Goal: Obtain resource: Download file/media

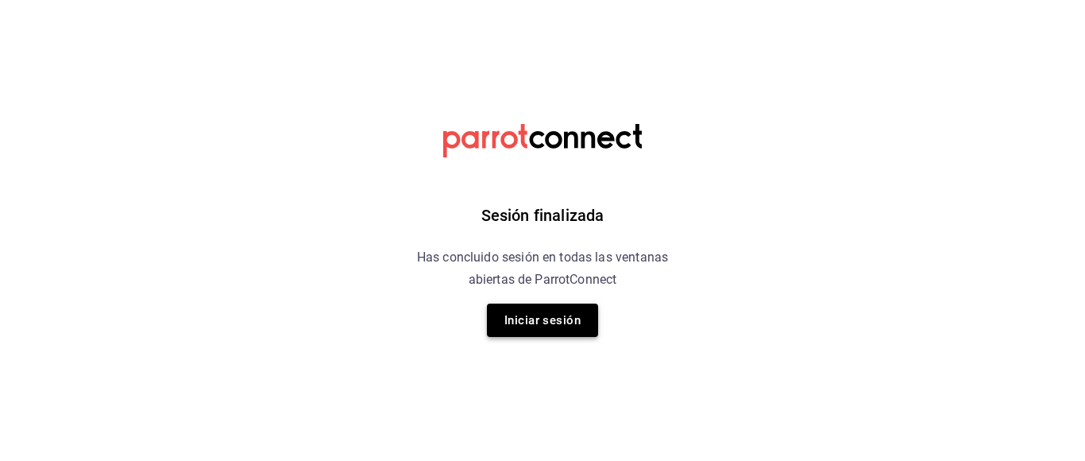
click at [580, 326] on button "Iniciar sesión" at bounding box center [542, 319] width 111 height 33
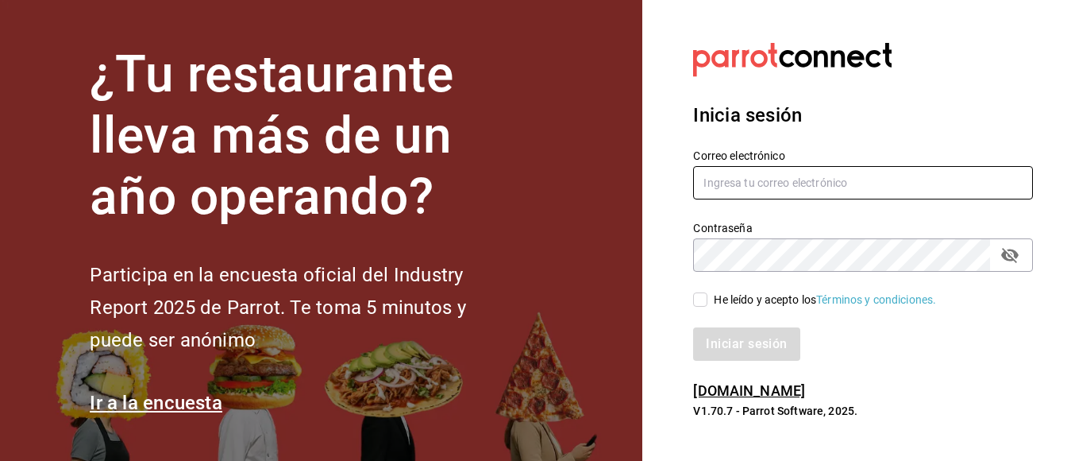
click at [873, 193] on input "text" at bounding box center [863, 182] width 340 height 33
click at [802, 180] on input "iniridessamrami" at bounding box center [863, 182] width 340 height 33
type input "iniridessamramirez@gmail.com"
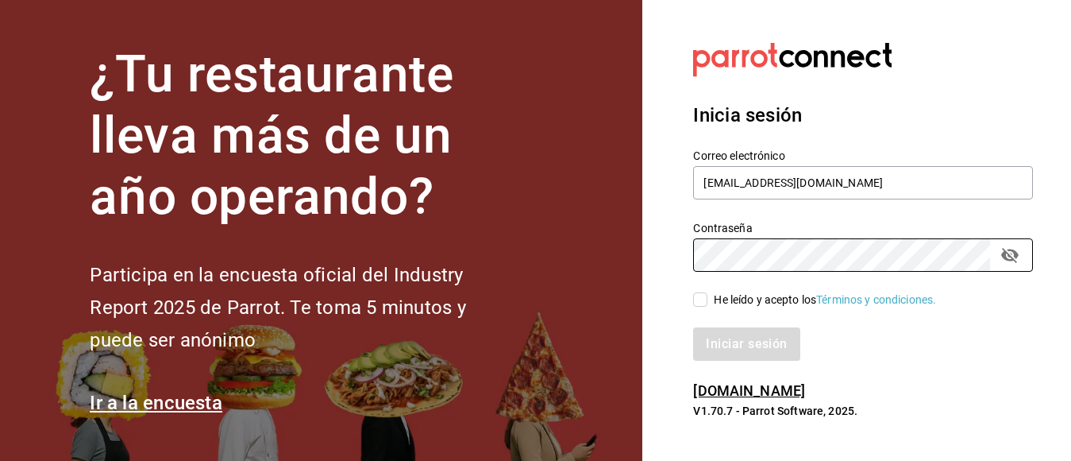
click at [700, 294] on input "He leído y acepto los Términos y condiciones." at bounding box center [700, 299] width 14 height 14
checkbox input "true"
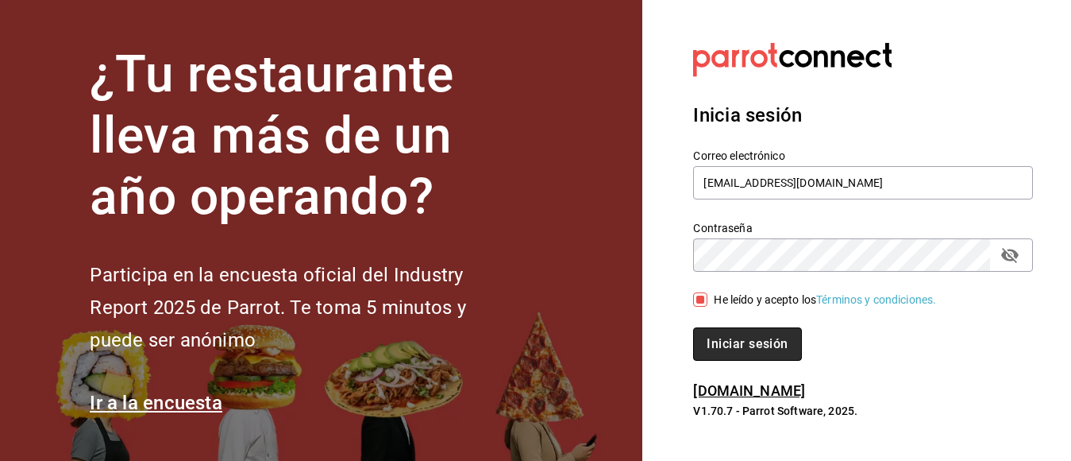
click at [724, 349] on button "Iniciar sesión" at bounding box center [747, 343] width 108 height 33
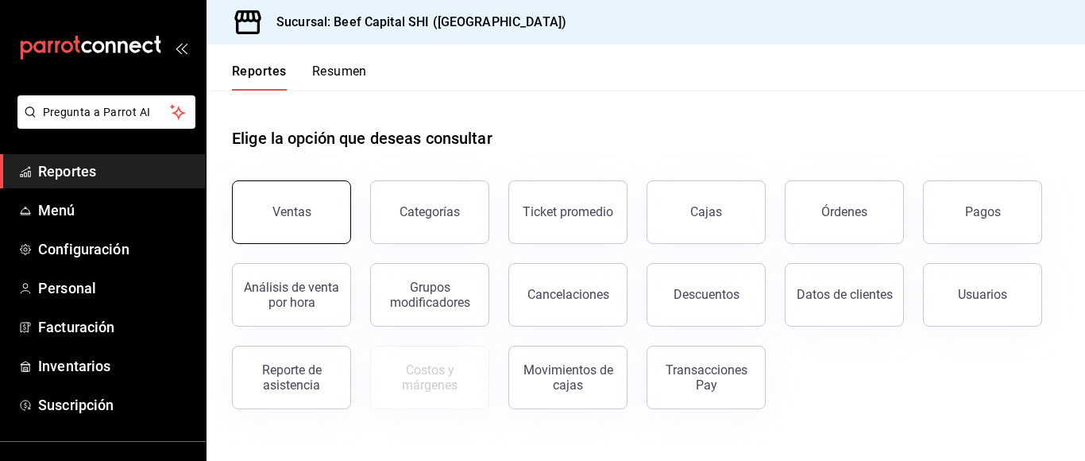
click at [299, 211] on div "Ventas" at bounding box center [291, 211] width 39 height 15
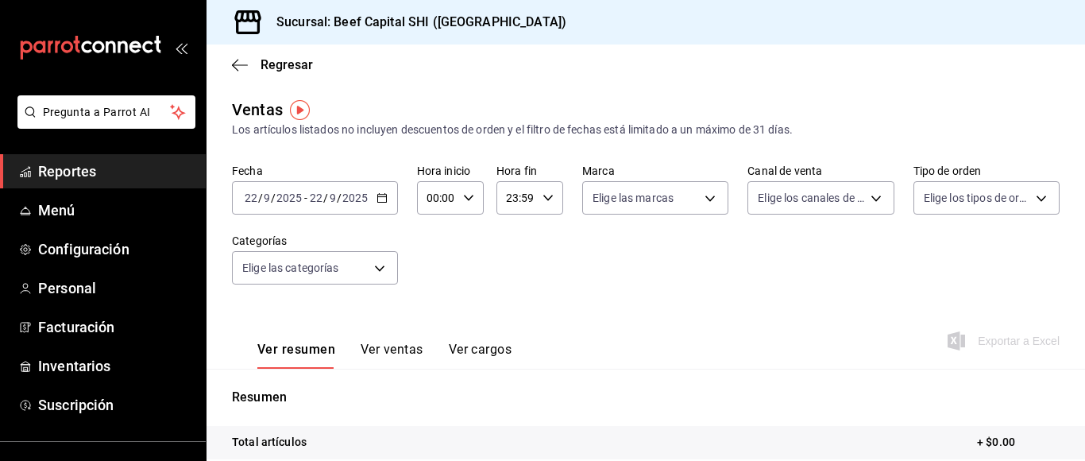
click at [306, 202] on span "-" at bounding box center [305, 197] width 3 height 13
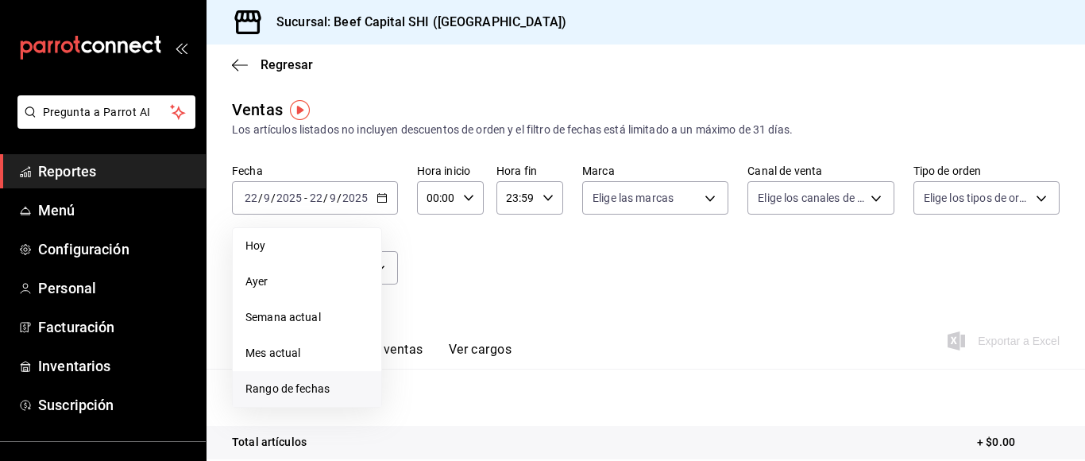
click at [268, 384] on span "Rango de fechas" at bounding box center [306, 388] width 123 height 17
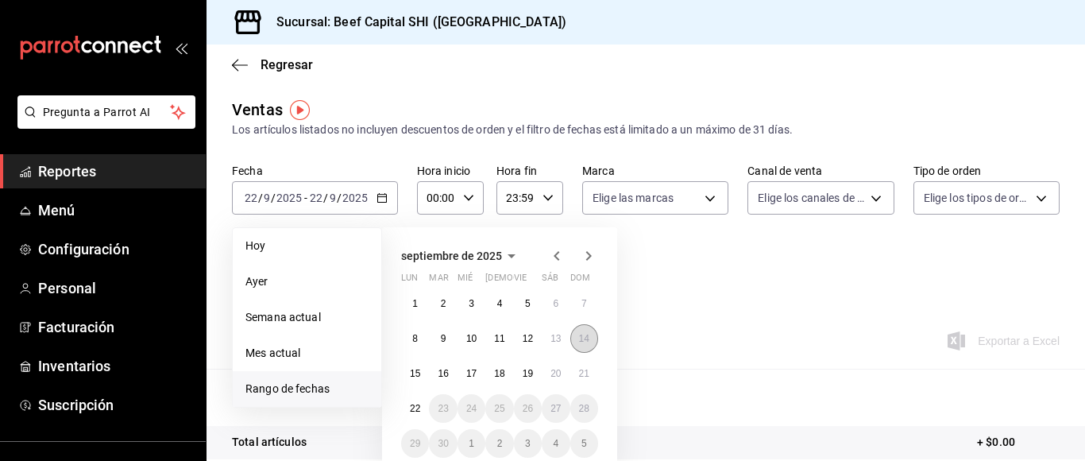
click at [587, 336] on abbr "14" at bounding box center [584, 338] width 10 height 11
click at [555, 380] on button "20" at bounding box center [556, 373] width 28 height 29
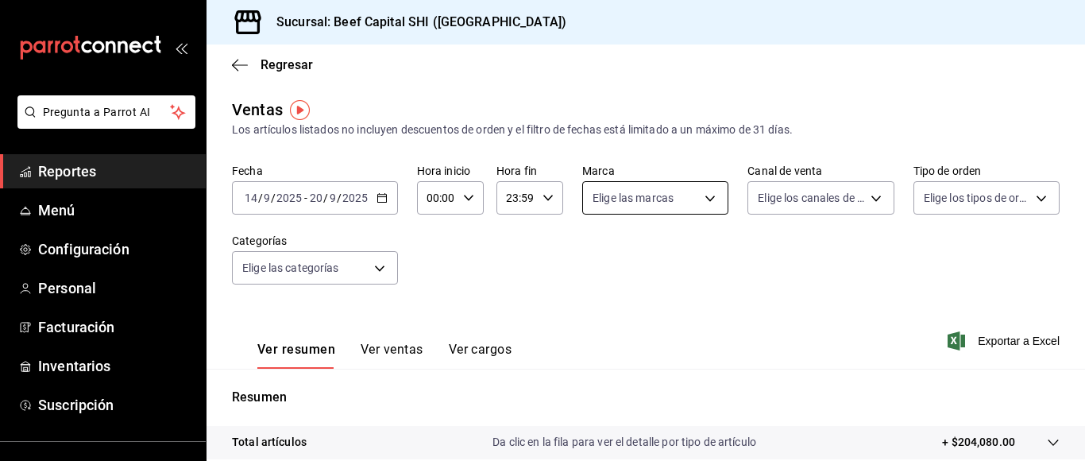
click at [698, 196] on body "Pregunta a Parrot AI Reportes Menú Configuración Personal Facturación Inventari…" at bounding box center [542, 230] width 1085 height 461
click at [596, 258] on input "checkbox" at bounding box center [595, 260] width 14 height 14
checkbox input "true"
type input "605647f7-5ddc-403a-84da-aa3c8a25865f"
checkbox input "true"
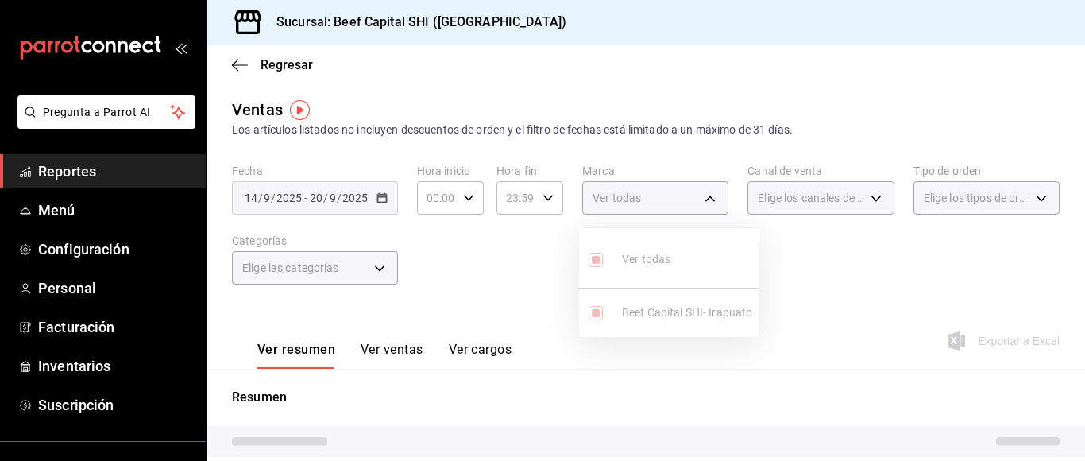
click at [870, 195] on div at bounding box center [542, 230] width 1085 height 461
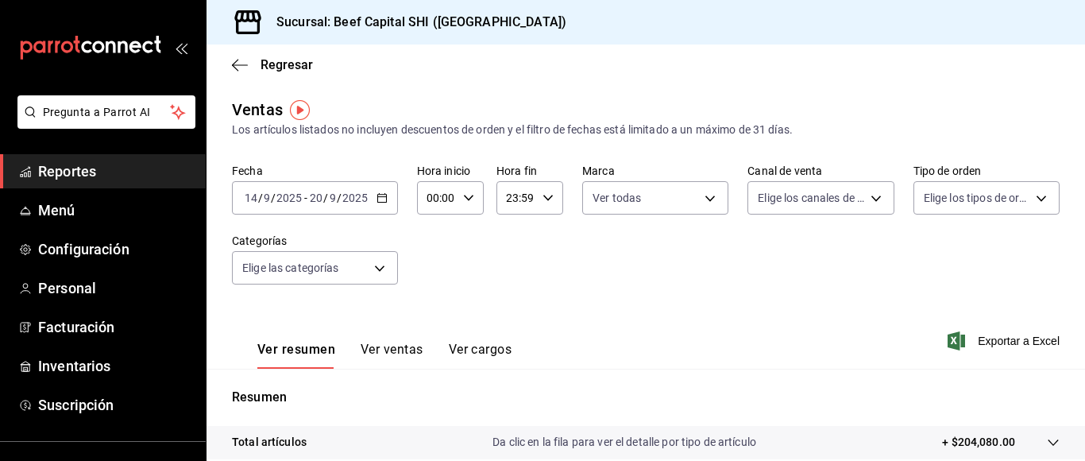
click at [870, 195] on body "Pregunta a Parrot AI Reportes Menú Configuración Personal Facturación Inventari…" at bounding box center [542, 230] width 1085 height 461
click at [750, 241] on li "Ver todos" at bounding box center [811, 237] width 141 height 47
click at [754, 242] on input "checkbox" at bounding box center [757, 240] width 14 height 14
checkbox input "false"
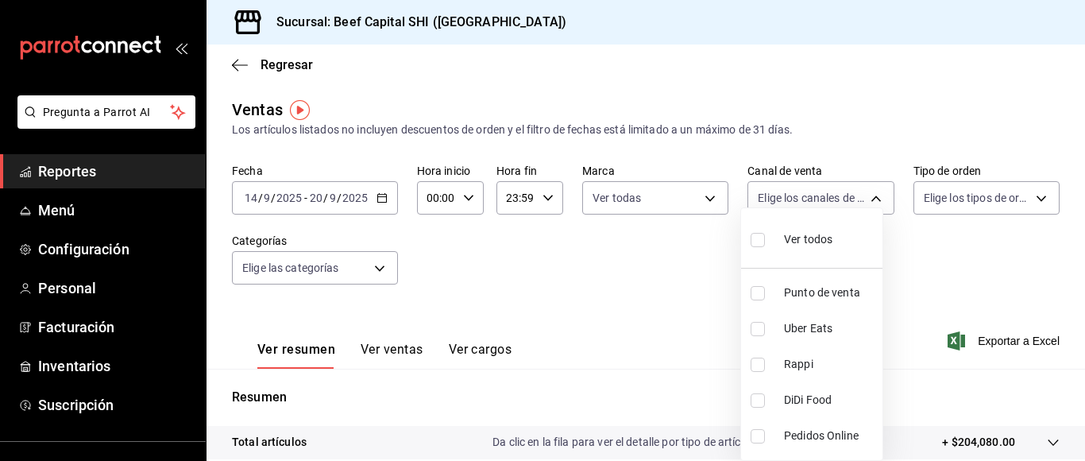
checkbox input "false"
click at [755, 242] on input "checkbox" at bounding box center [757, 240] width 14 height 14
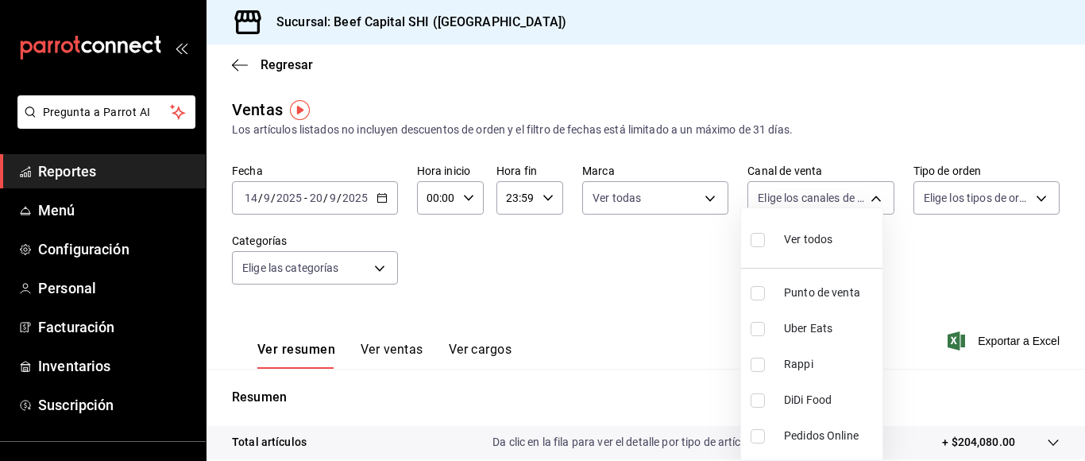
checkbox input "true"
type input "PARROT,UBER_EATS,RAPPI,DIDI_FOOD,ONLINE"
checkbox input "true"
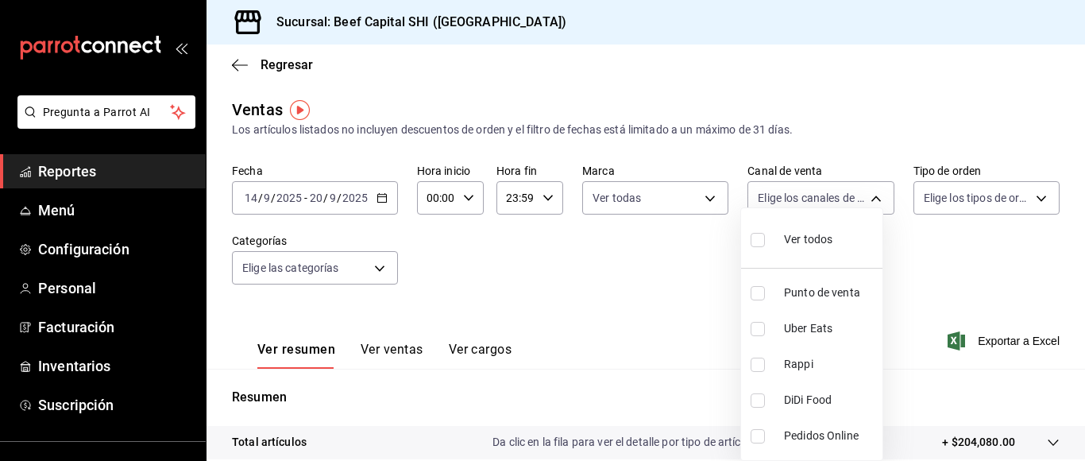
checkbox input "true"
click at [1031, 201] on div at bounding box center [542, 230] width 1085 height 461
click at [1028, 196] on div at bounding box center [542, 230] width 1085 height 461
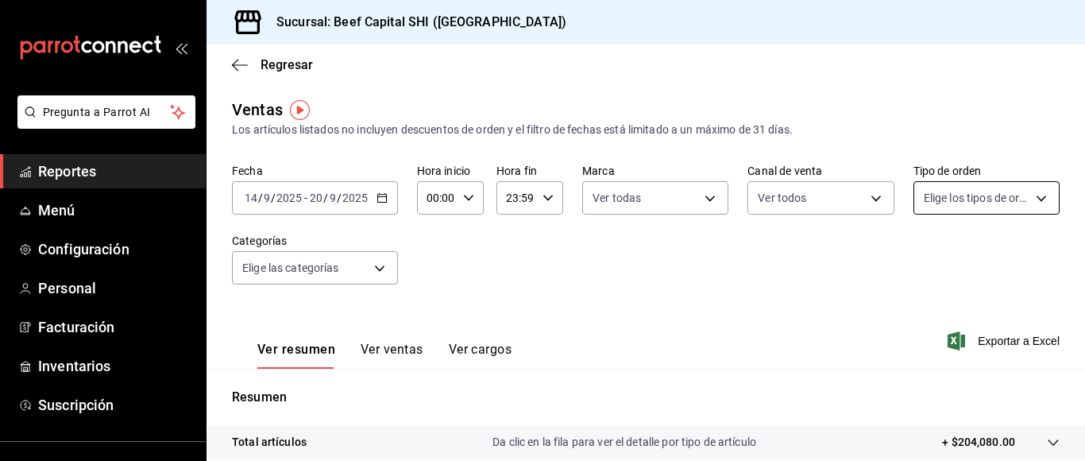
click at [1027, 196] on body "Pregunta a Parrot AI Reportes Menú Configuración Personal Facturación Inventari…" at bounding box center [542, 230] width 1085 height 461
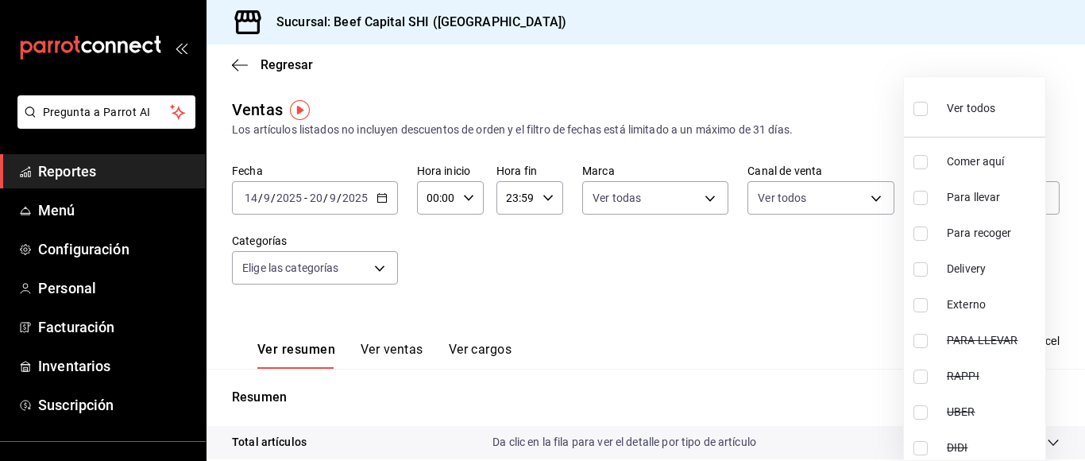
click at [920, 110] on input "checkbox" at bounding box center [920, 109] width 14 height 14
checkbox input "true"
type input "f0dc0ac1-6073-4fdc-a840-2403026703dd,0f8ba289-97a1-4f04-8ca0-15d5a03158af,a05fd…"
checkbox input "true"
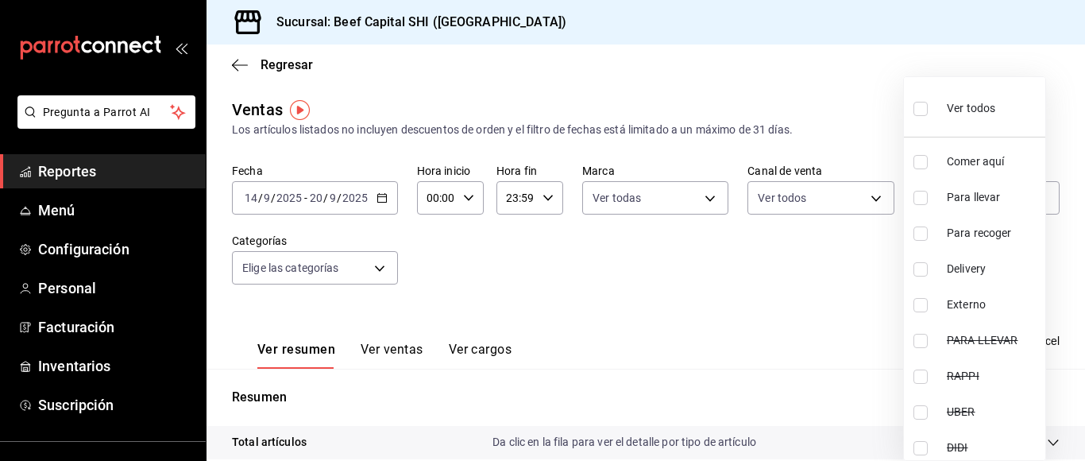
checkbox input "true"
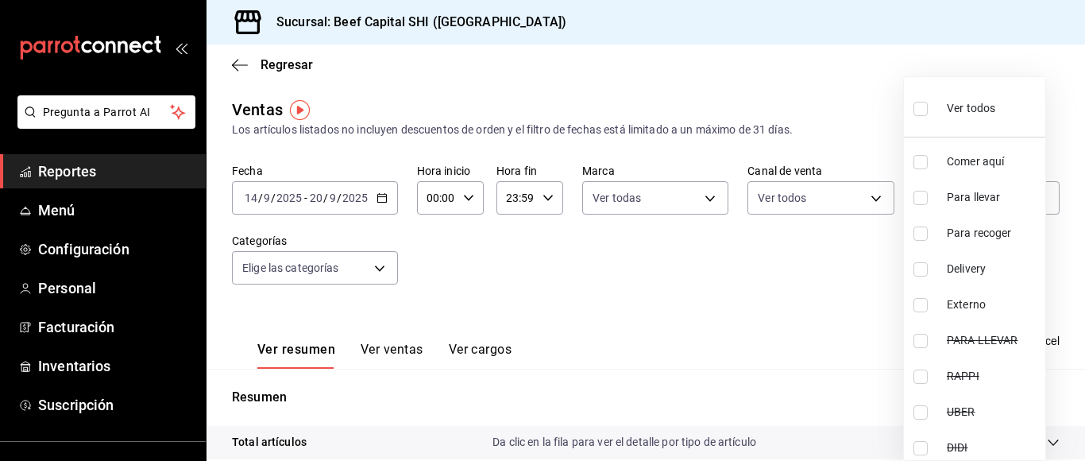
checkbox input "true"
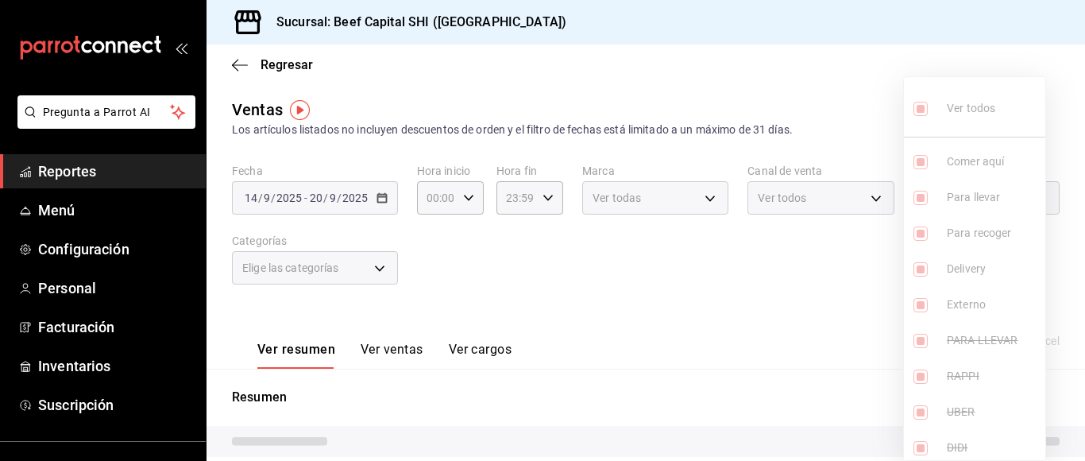
click at [377, 267] on div at bounding box center [542, 230] width 1085 height 461
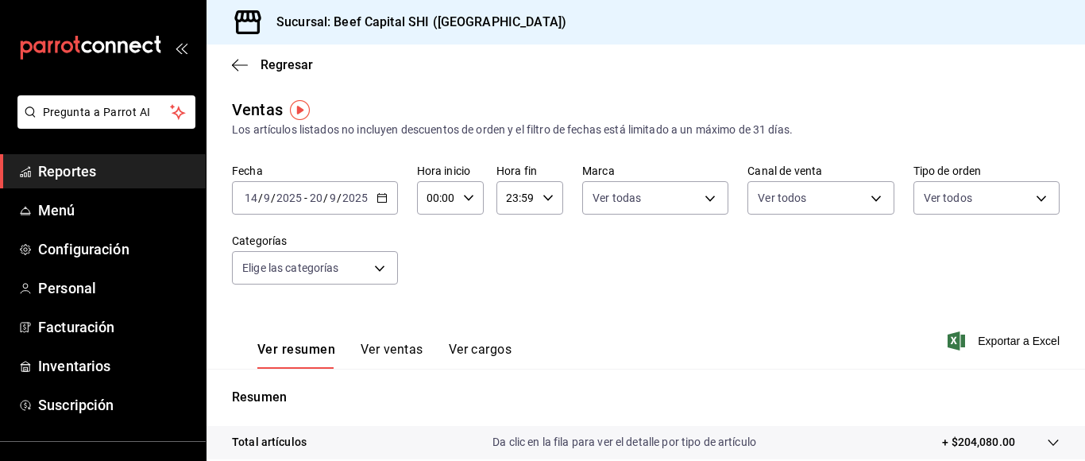
click at [377, 267] on body "Pregunta a Parrot AI Reportes Menú Configuración Personal Facturación Inventari…" at bounding box center [542, 230] width 1085 height 461
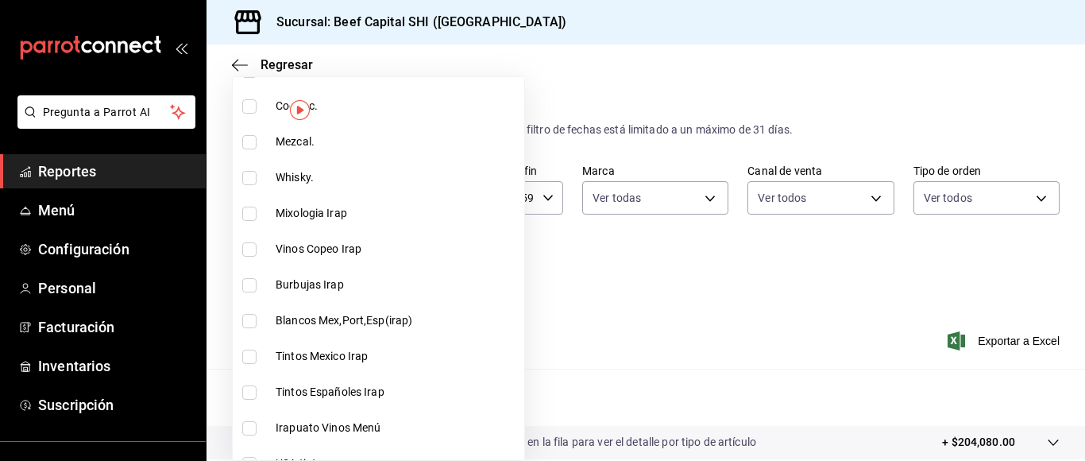
scroll to position [397, 0]
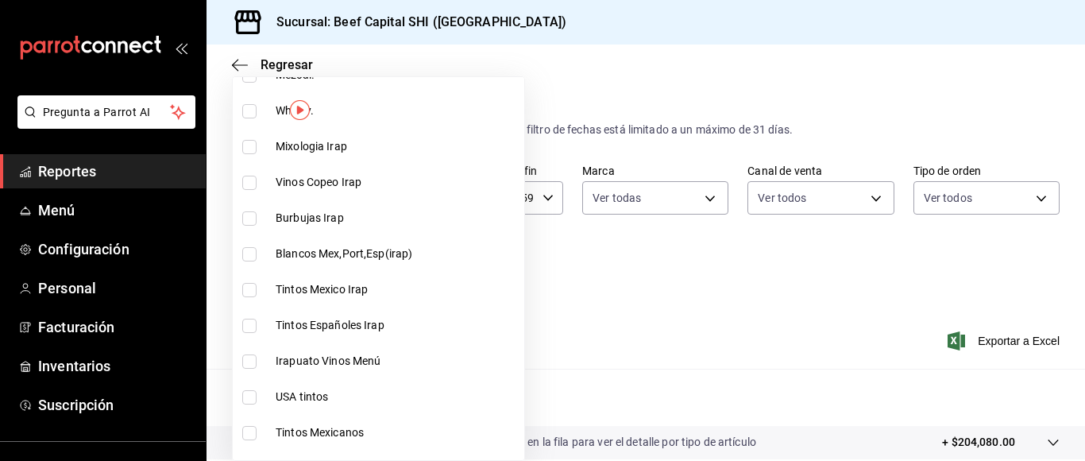
click at [245, 180] on input "checkbox" at bounding box center [249, 182] width 14 height 14
checkbox input "true"
type input "b9d03865-b415-493f-a2ea-e4353c441588"
click at [244, 218] on input "checkbox" at bounding box center [249, 218] width 14 height 14
checkbox input "true"
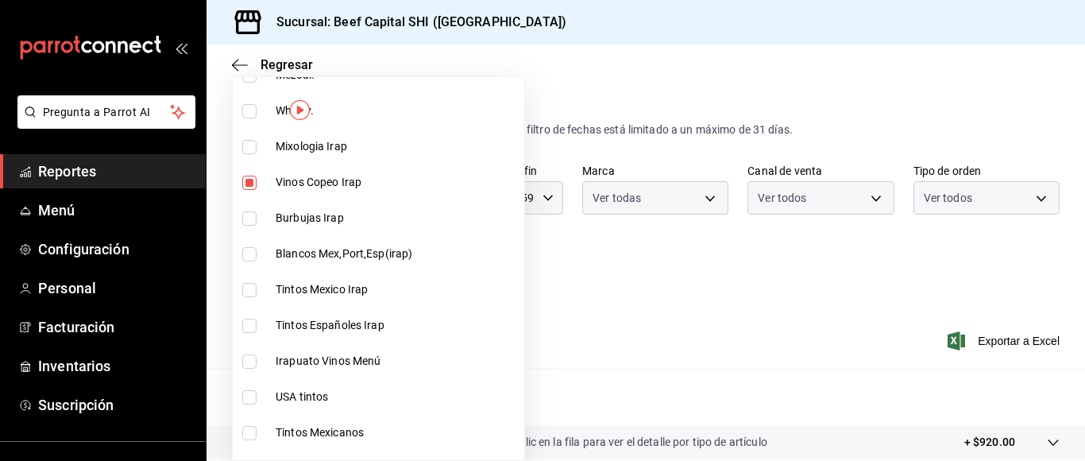
click at [250, 253] on input "checkbox" at bounding box center [249, 254] width 14 height 14
checkbox input "true"
type input "b9d03865-b415-493f-a2ea-e4353c441588,3c7d2ad2-1d43-4c0a-865e-ca5f70957830,f23f0…"
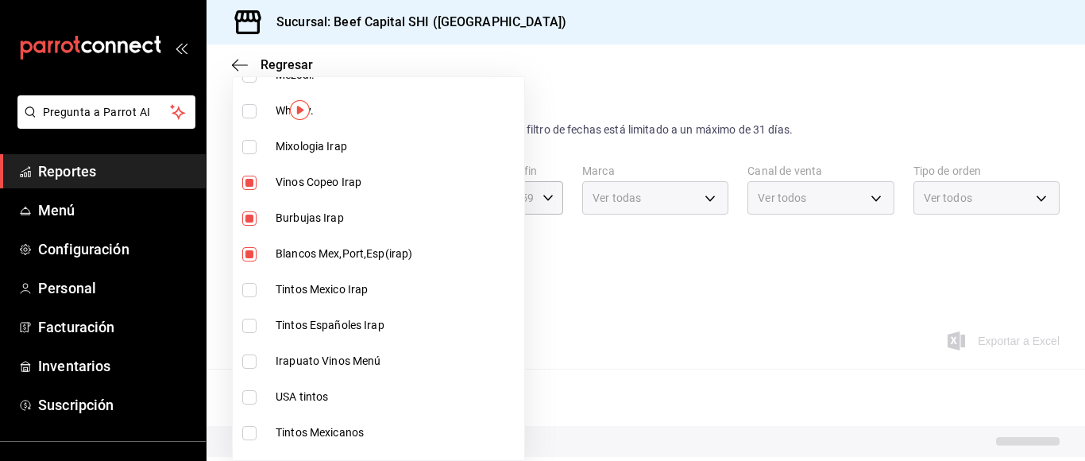
scroll to position [476, 0]
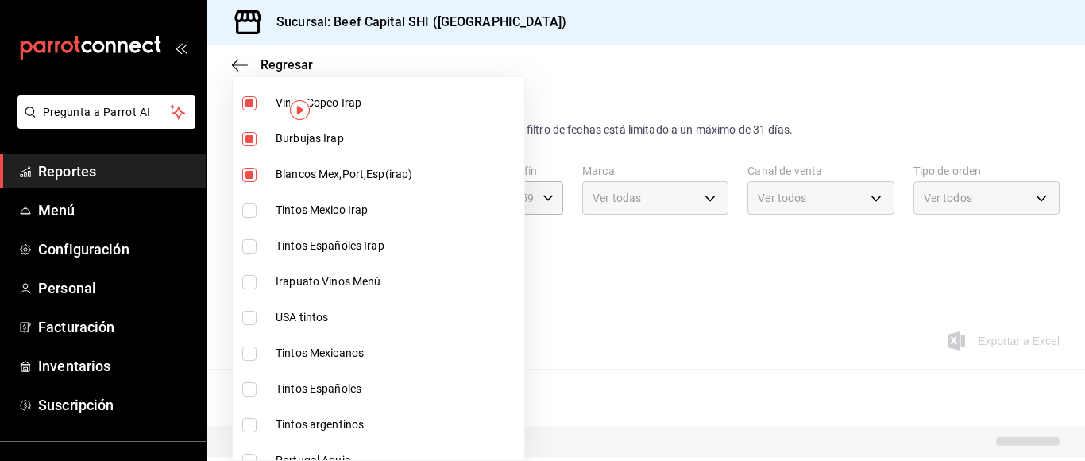
click at [242, 206] on input "checkbox" at bounding box center [249, 210] width 14 height 14
checkbox input "true"
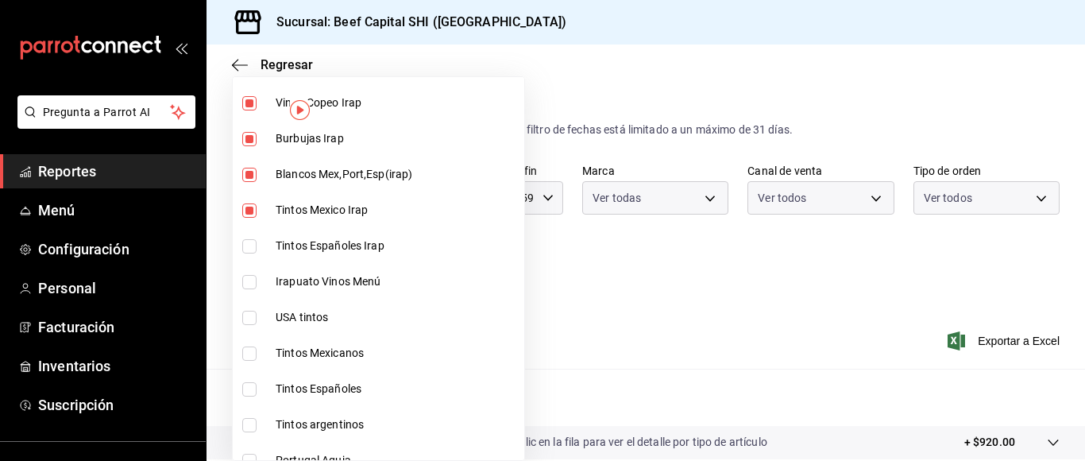
type input "b9d03865-b415-493f-a2ea-e4353c441588,3c7d2ad2-1d43-4c0a-865e-ca5f70957830,f23f0…"
click at [246, 245] on input "checkbox" at bounding box center [249, 246] width 14 height 14
checkbox input "true"
type input "b9d03865-b415-493f-a2ea-e4353c441588,3c7d2ad2-1d43-4c0a-865e-ca5f70957830,f23f0…"
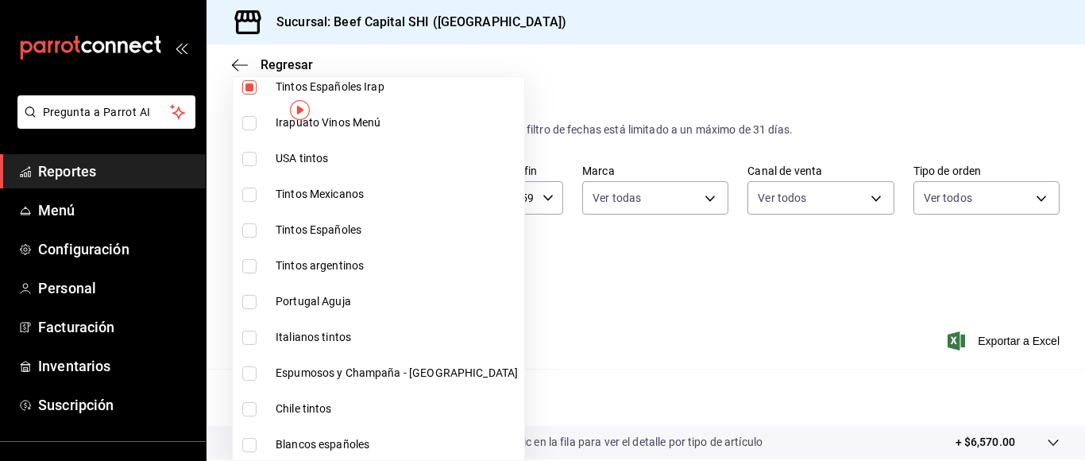
scroll to position [556, 0]
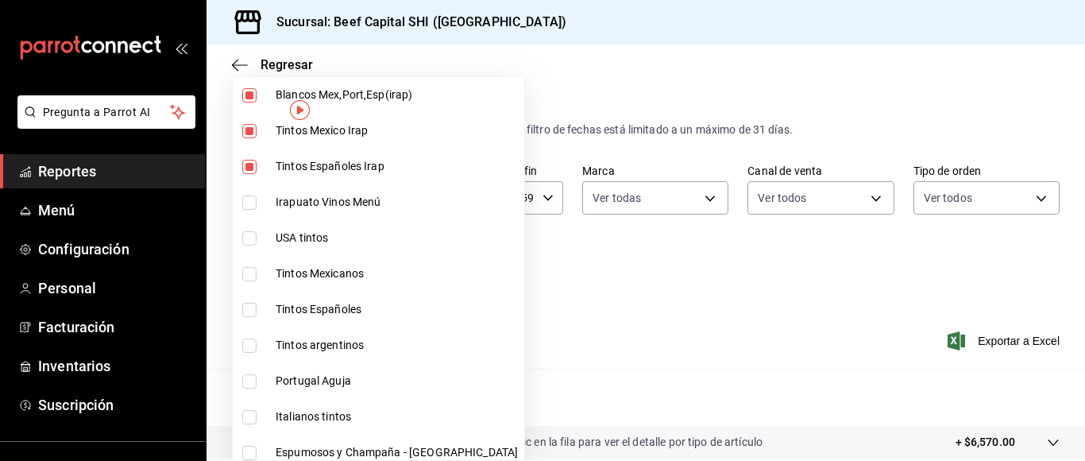
click at [245, 202] on input "checkbox" at bounding box center [249, 202] width 14 height 14
checkbox input "true"
click at [246, 238] on input "checkbox" at bounding box center [249, 238] width 14 height 14
checkbox input "true"
click at [245, 275] on input "checkbox" at bounding box center [249, 274] width 14 height 14
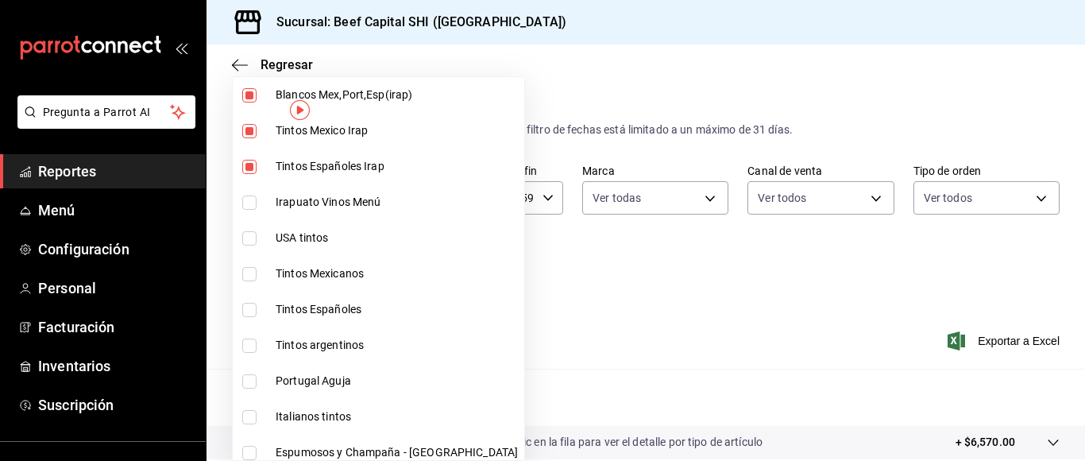
checkbox input "true"
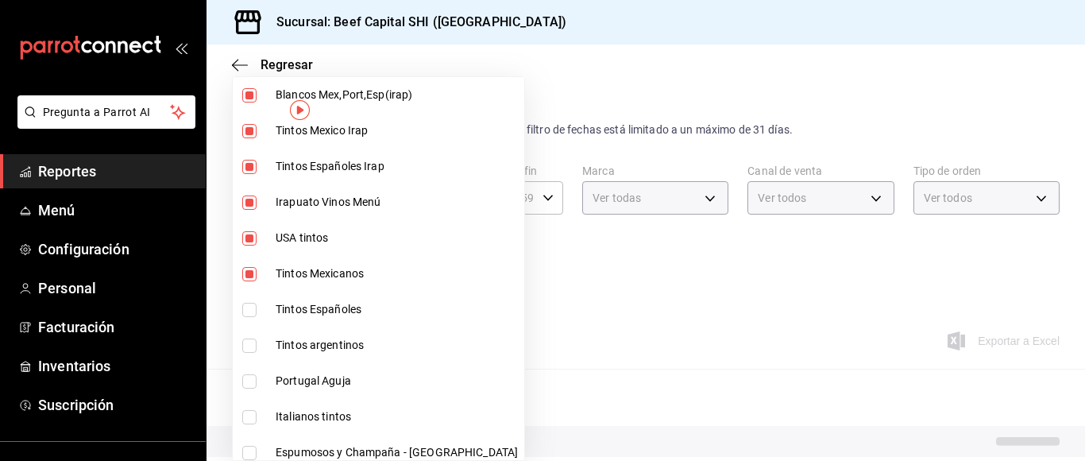
type input "b9d03865-b415-493f-a2ea-e4353c441588,3c7d2ad2-1d43-4c0a-865e-ca5f70957830,f23f0…"
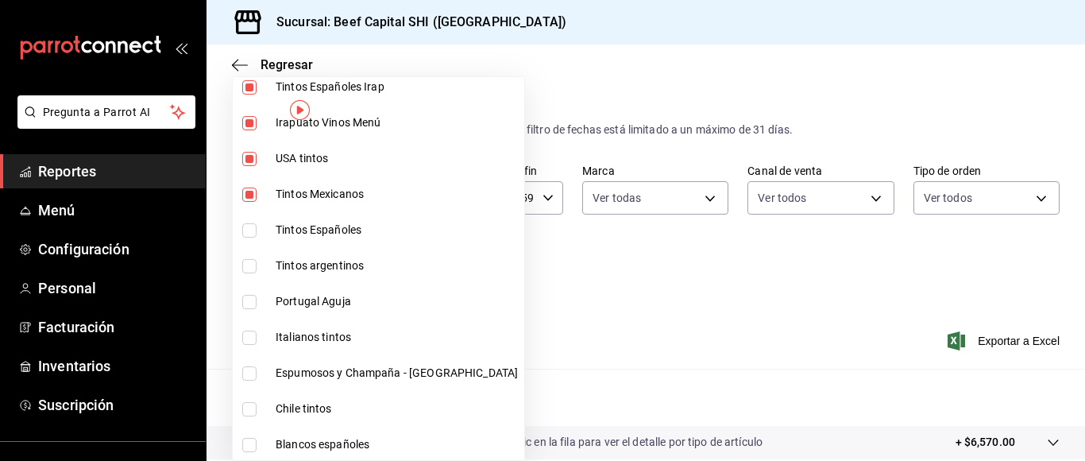
click at [252, 229] on input "checkbox" at bounding box center [249, 230] width 14 height 14
checkbox input "true"
type input "b9d03865-b415-493f-a2ea-e4353c441588,3c7d2ad2-1d43-4c0a-865e-ca5f70957830,f23f0…"
click at [249, 270] on input "checkbox" at bounding box center [249, 266] width 14 height 14
checkbox input "true"
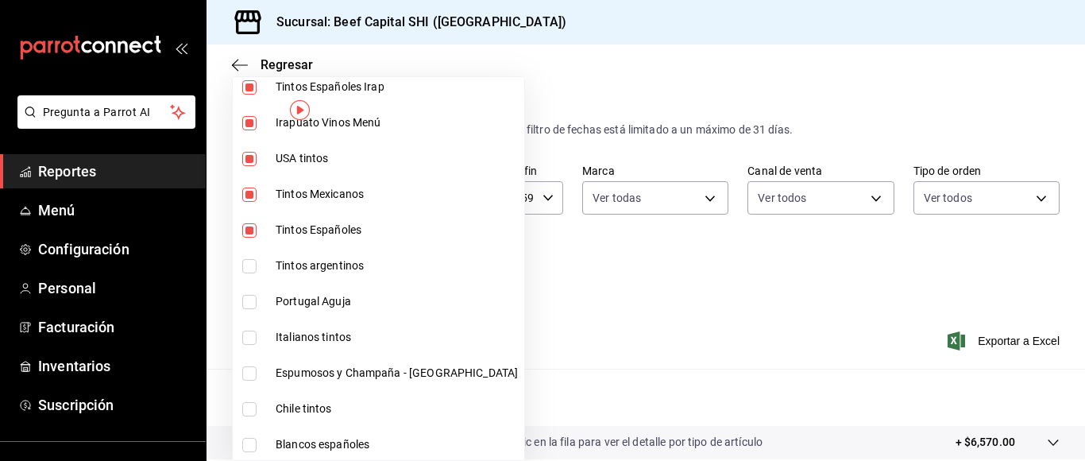
click at [248, 304] on input "checkbox" at bounding box center [249, 302] width 14 height 14
checkbox input "true"
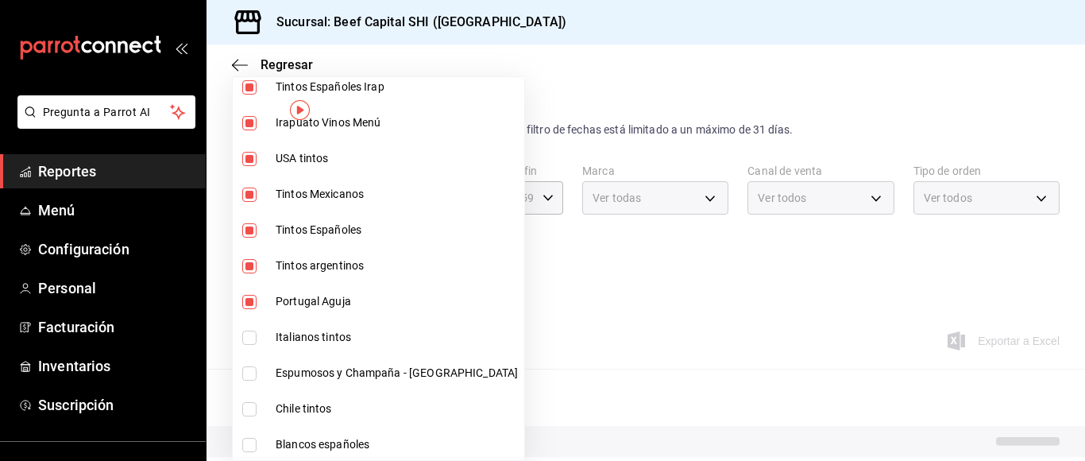
type input "b9d03865-b415-493f-a2ea-e4353c441588,3c7d2ad2-1d43-4c0a-865e-ca5f70957830,f23f0…"
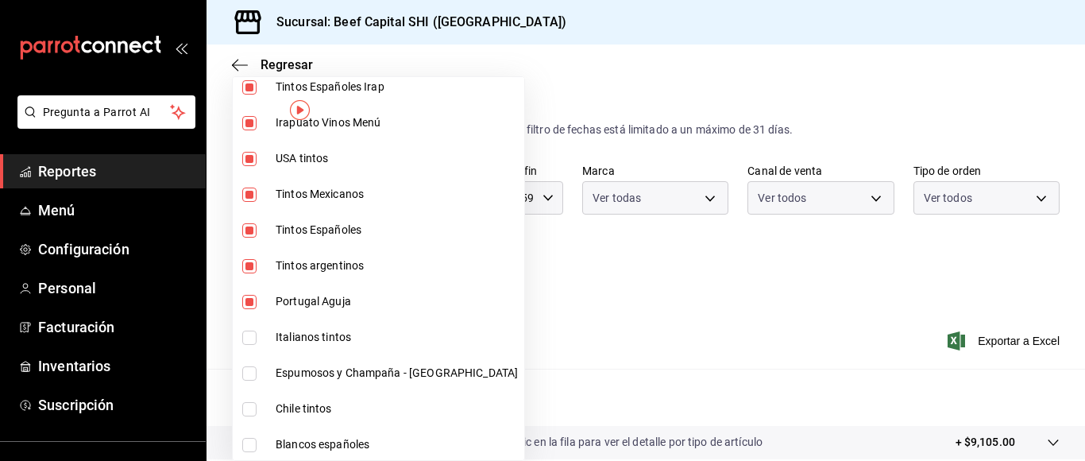
click at [250, 334] on input "checkbox" at bounding box center [249, 337] width 14 height 14
checkbox input "true"
type input "b9d03865-b415-493f-a2ea-e4353c441588,3c7d2ad2-1d43-4c0a-865e-ca5f70957830,f23f0…"
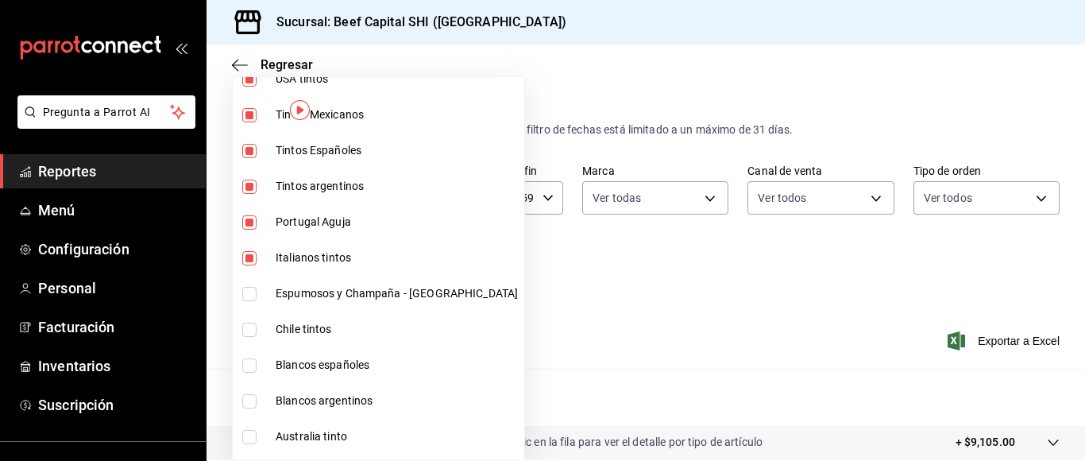
click at [244, 295] on input "checkbox" at bounding box center [249, 294] width 14 height 14
checkbox input "true"
type input "b9d03865-b415-493f-a2ea-e4353c441588,3c7d2ad2-1d43-4c0a-865e-ca5f70957830,f23f0…"
click at [246, 329] on input "checkbox" at bounding box center [249, 329] width 14 height 14
checkbox input "true"
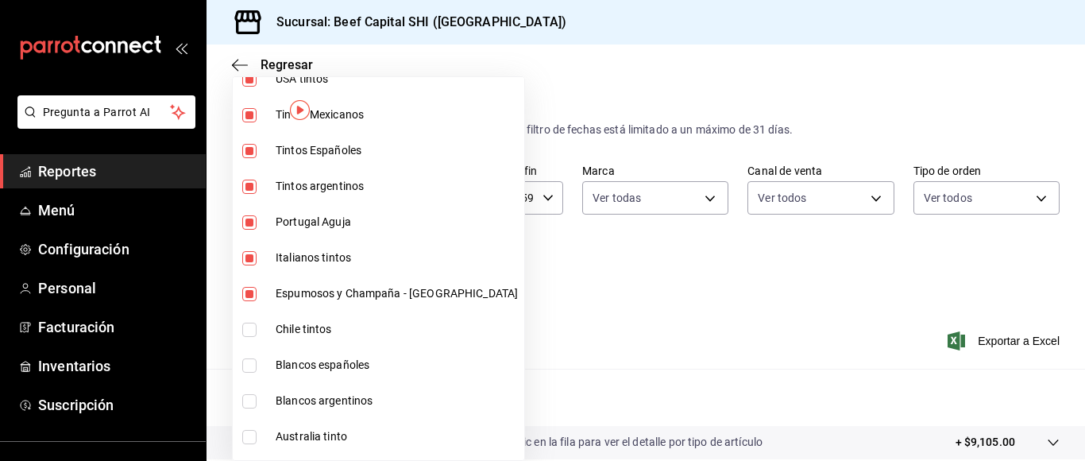
click at [256, 368] on label at bounding box center [252, 365] width 21 height 14
click at [256, 368] on input "checkbox" at bounding box center [249, 365] width 14 height 14
click at [248, 364] on input "checkbox" at bounding box center [249, 365] width 14 height 14
checkbox input "true"
click at [250, 404] on input "checkbox" at bounding box center [249, 401] width 14 height 14
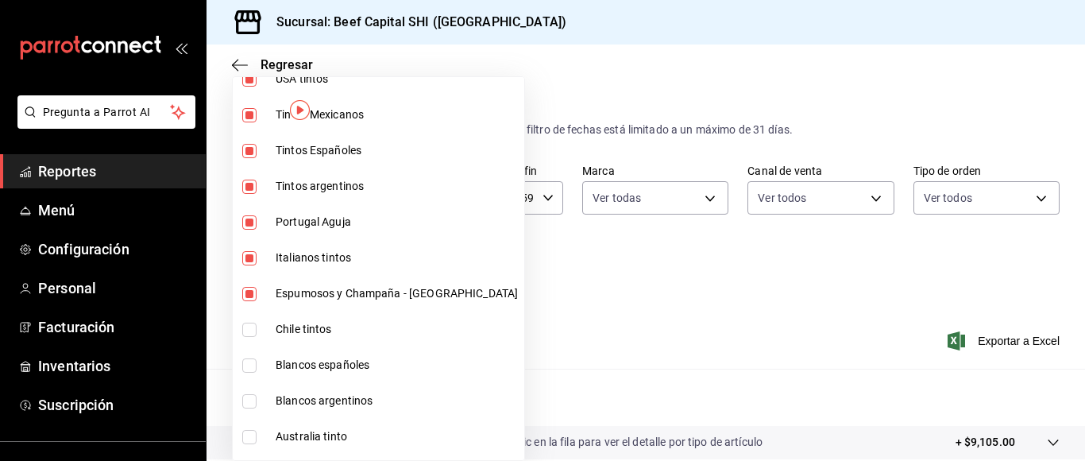
checkbox input "true"
type input "b9d03865-b415-493f-a2ea-e4353c441588,3c7d2ad2-1d43-4c0a-865e-ca5f70957830,f23f0…"
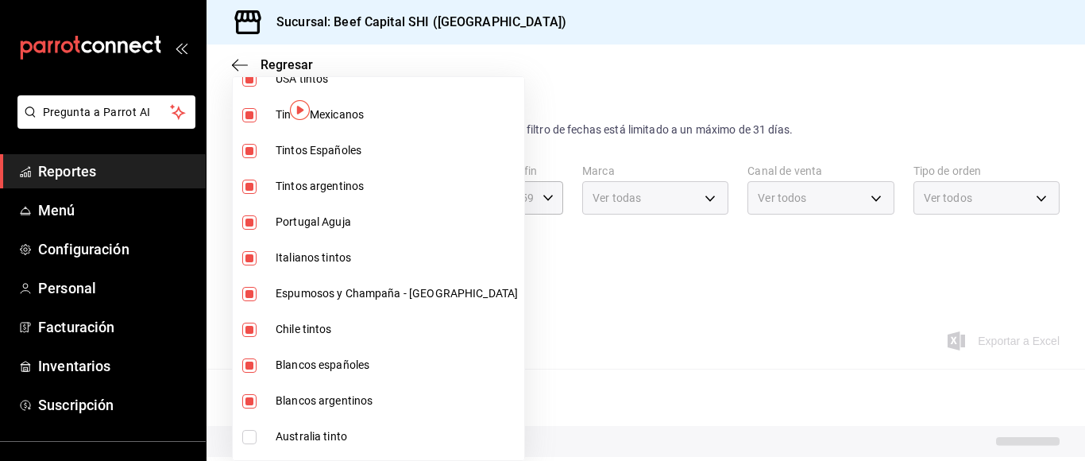
scroll to position [953, 0]
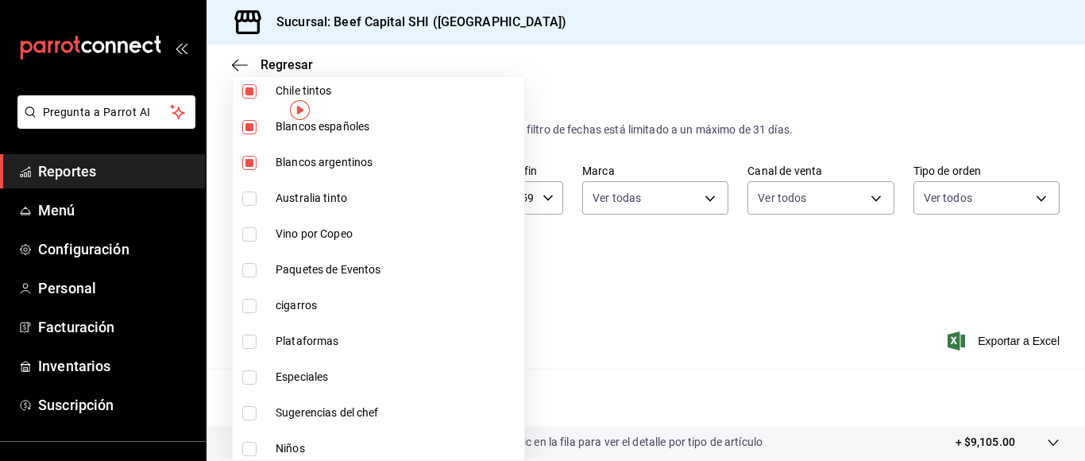
click at [248, 199] on input "checkbox" at bounding box center [249, 198] width 14 height 14
checkbox input "true"
click at [245, 234] on input "checkbox" at bounding box center [249, 234] width 14 height 14
checkbox input "true"
type input "b9d03865-b415-493f-a2ea-e4353c441588,3c7d2ad2-1d43-4c0a-865e-ca5f70957830,f23f0…"
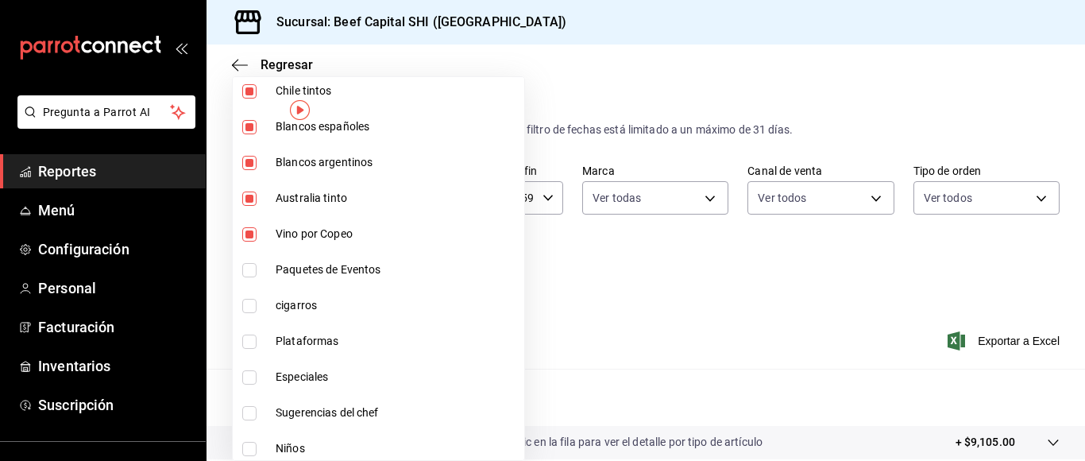
click at [245, 272] on input "checkbox" at bounding box center [249, 270] width 14 height 14
checkbox input "true"
type input "b9d03865-b415-493f-a2ea-e4353c441588,3c7d2ad2-1d43-4c0a-865e-ca5f70957830,f23f0…"
click at [249, 267] on input "checkbox" at bounding box center [249, 270] width 14 height 14
checkbox input "false"
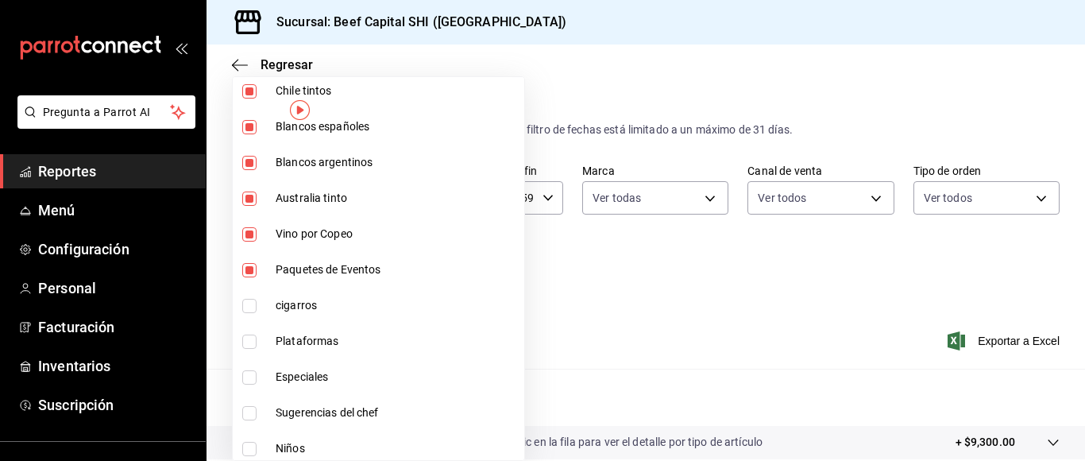
type input "b9d03865-b415-493f-a2ea-e4353c441588,3c7d2ad2-1d43-4c0a-865e-ca5f70957830,f23f0…"
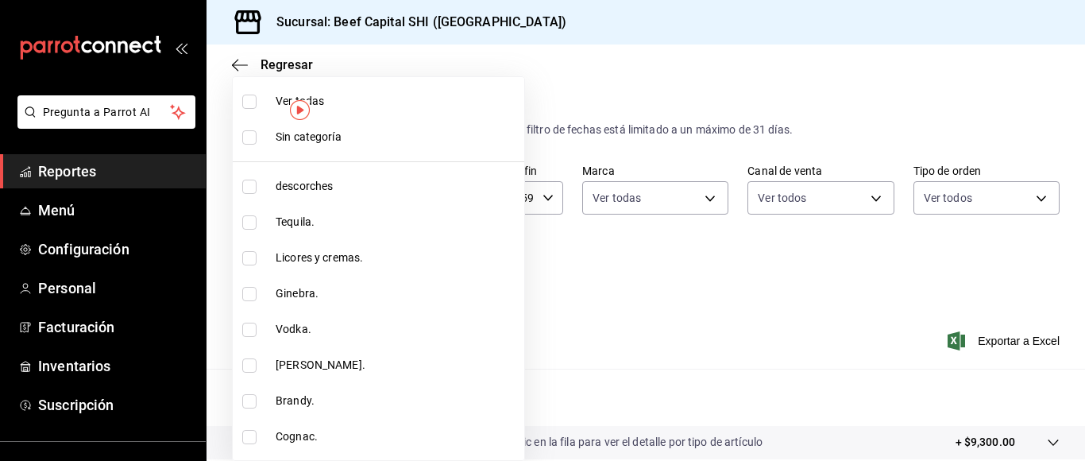
drag, startPoint x: 532, startPoint y: 306, endPoint x: 384, endPoint y: 249, distance: 158.4
click at [529, 306] on div at bounding box center [542, 230] width 1085 height 461
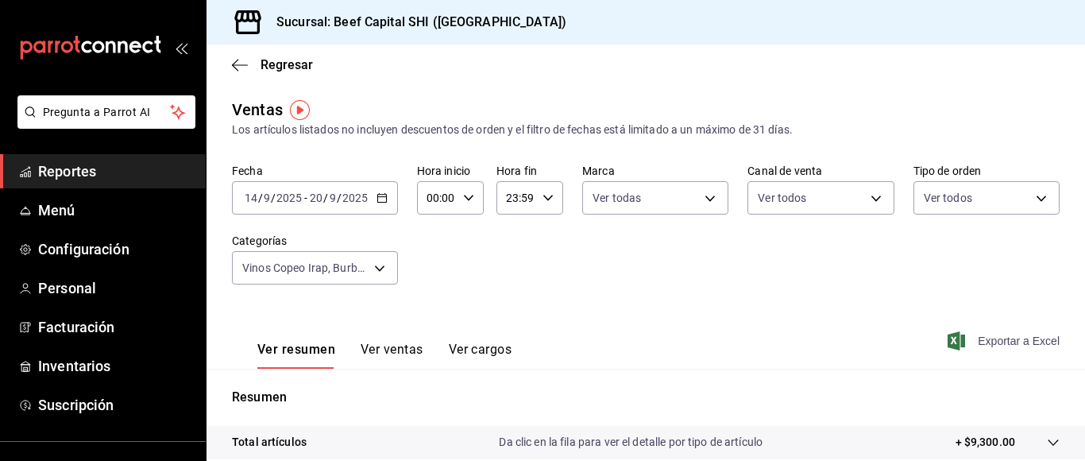
click at [973, 344] on span "Exportar a Excel" at bounding box center [1004, 340] width 109 height 19
